Goal: Information Seeking & Learning: Learn about a topic

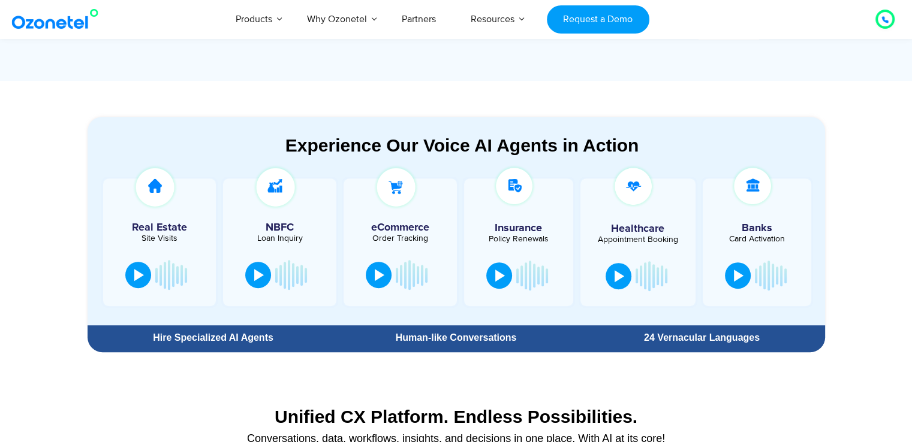
scroll to position [529, 0]
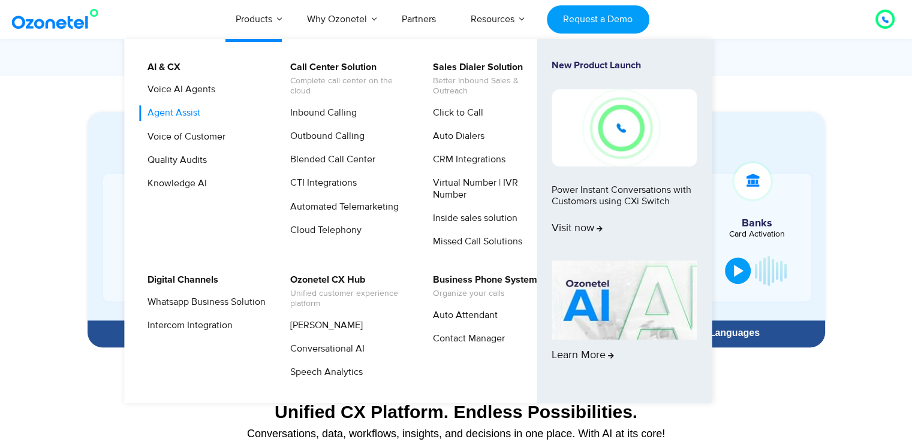
click at [188, 116] on link "Agent Assist" at bounding box center [171, 112] width 62 height 15
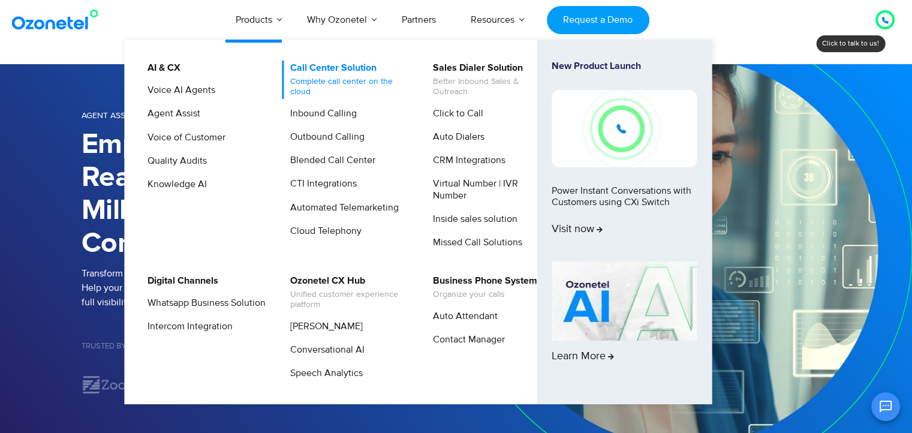
click at [322, 65] on link "Call Center Solution Complete call center on the cloud" at bounding box center [346, 80] width 128 height 38
